Goal: Information Seeking & Learning: Learn about a topic

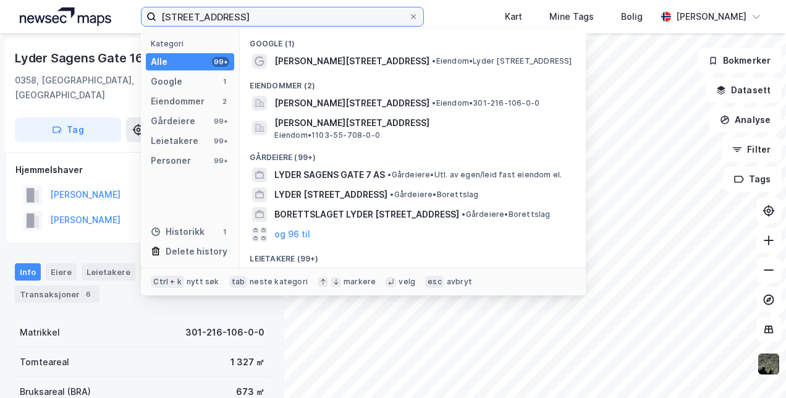
drag, startPoint x: 264, startPoint y: 14, endPoint x: 6, endPoint y: 13, distance: 258.2
click at [6, 13] on div "lyder [STREET_ADDRESS] Kategori Alle 99+ Google 1 Eiendommer 2 Gårdeiere 99+ Le…" at bounding box center [393, 16] width 786 height 33
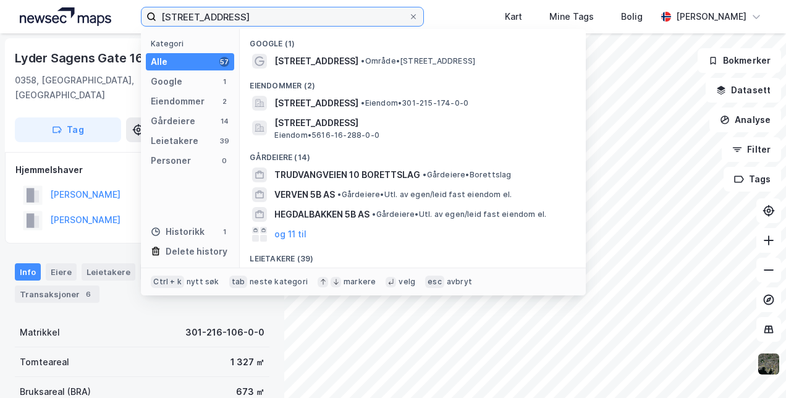
type input "[STREET_ADDRESS]"
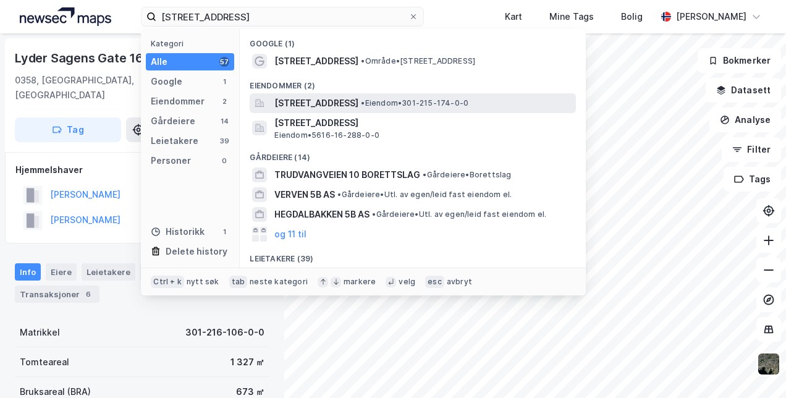
click at [331, 106] on span "[STREET_ADDRESS]" at bounding box center [316, 103] width 84 height 15
